Goal: Find contact information: Find contact information

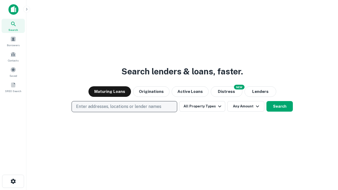
click at [124, 107] on p "Enter addresses, locations or lender names" at bounding box center [118, 106] width 85 height 6
type input "**********"
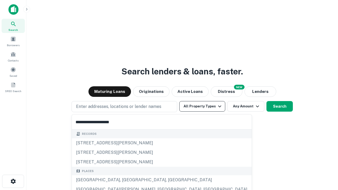
click at [202, 106] on button "All Property Types" at bounding box center [202, 106] width 46 height 11
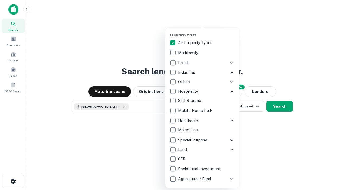
click at [206, 32] on button "button" at bounding box center [206, 32] width 74 height 0
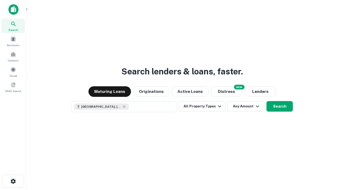
scroll to position [8, 0]
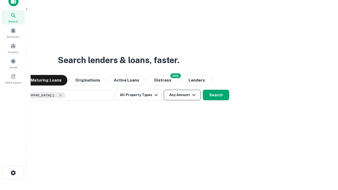
click at [164, 90] on button "Any Amount" at bounding box center [182, 95] width 37 height 11
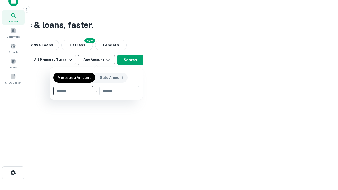
type input "*******"
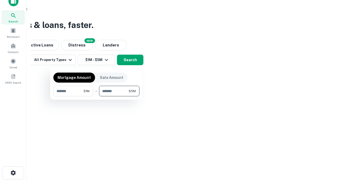
type input "*******"
click at [96, 96] on button "button" at bounding box center [96, 96] width 86 height 0
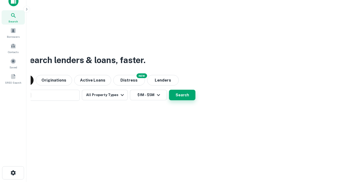
click at [169, 90] on button "Search" at bounding box center [182, 95] width 26 height 11
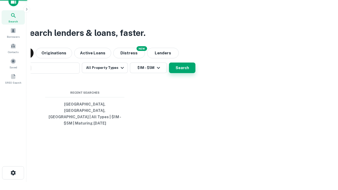
scroll to position [17, 149]
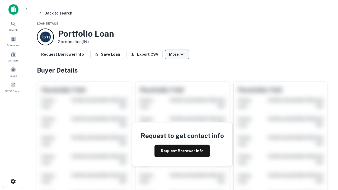
click at [177, 54] on button "More" at bounding box center [177, 55] width 25 height 10
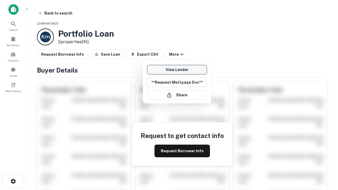
click at [177, 70] on link "View Lender" at bounding box center [177, 70] width 60 height 10
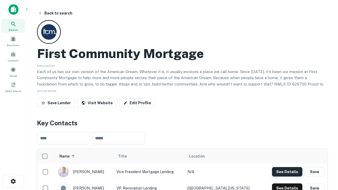
click at [287, 172] on button "See Details" at bounding box center [287, 172] width 30 height 10
click at [13, 181] on icon "button" at bounding box center [13, 181] width 6 height 6
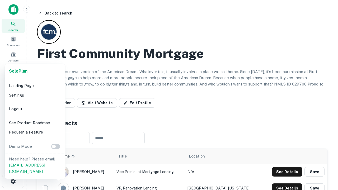
click at [35, 109] on li "Logout" at bounding box center [35, 109] width 56 height 10
